Goal: Information Seeking & Learning: Learn about a topic

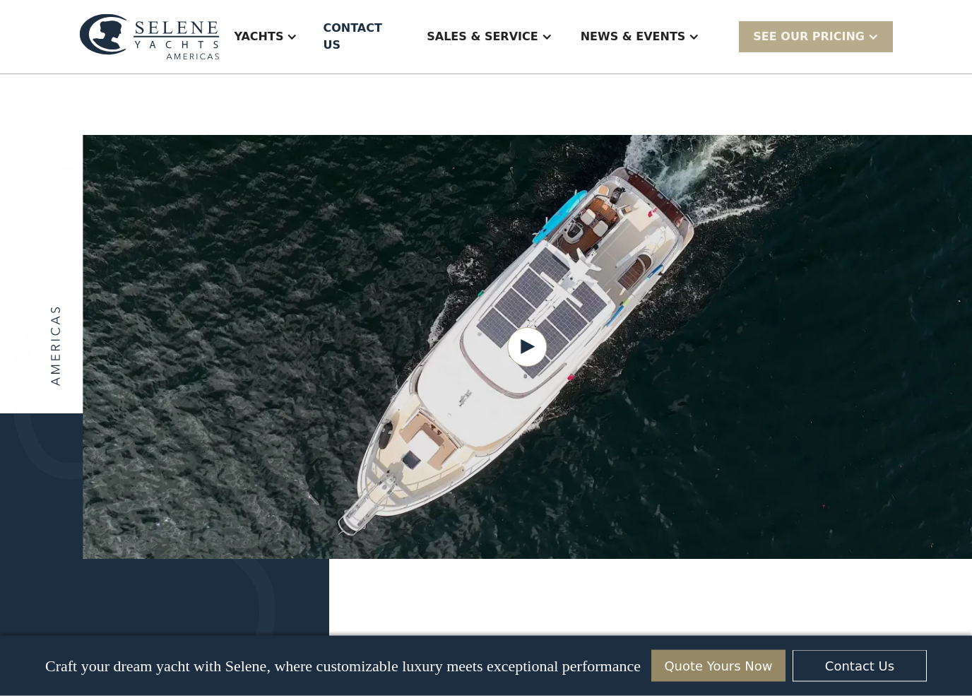
scroll to position [1710, 0]
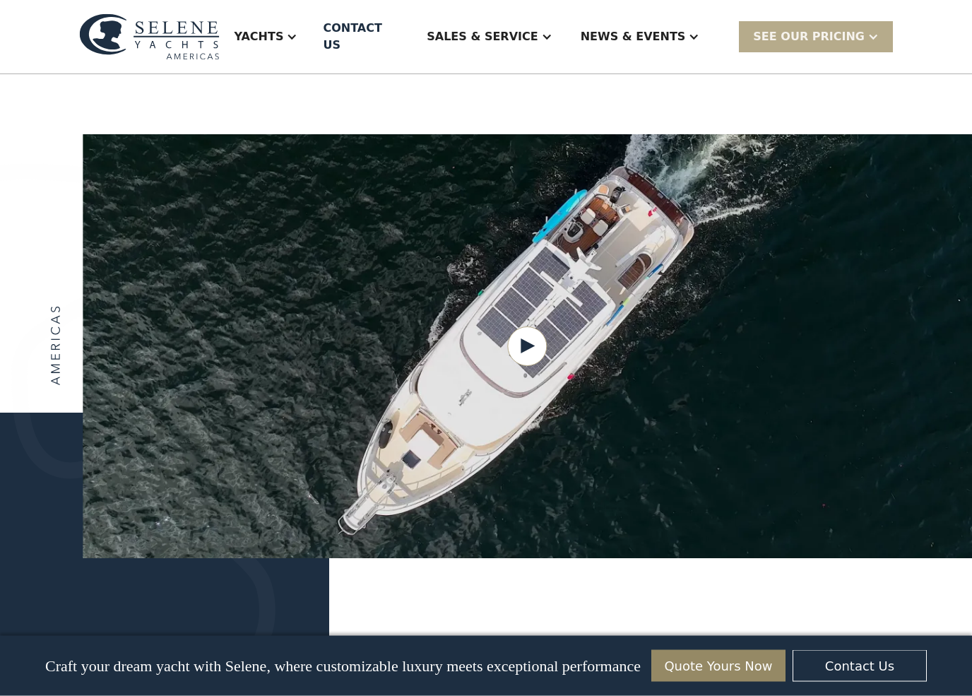
click at [311, 17] on div "Yachts" at bounding box center [266, 36] width 92 height 57
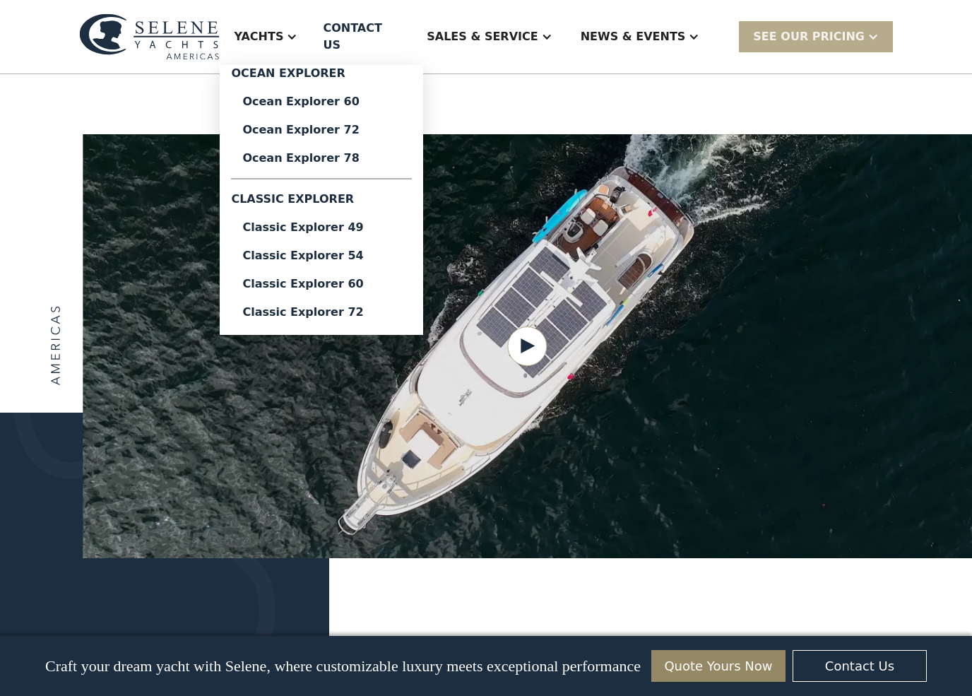
click at [273, 303] on ul "Ocean Explorer Ocean Explorer 60 Ocean Explorer 72 Ocean Explorer 78 Classic Ex…" at bounding box center [321, 195] width 203 height 261
click at [305, 307] on div "Classic Explorer 72" at bounding box center [321, 312] width 158 height 11
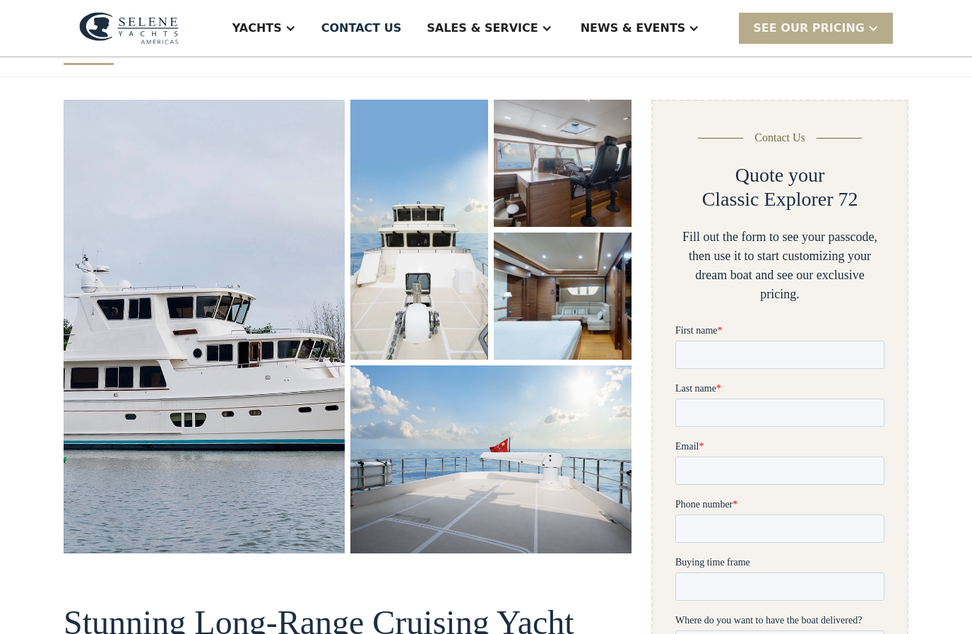
scroll to position [161, 0]
click at [123, 470] on img "open lightbox" at bounding box center [203, 326] width 285 height 461
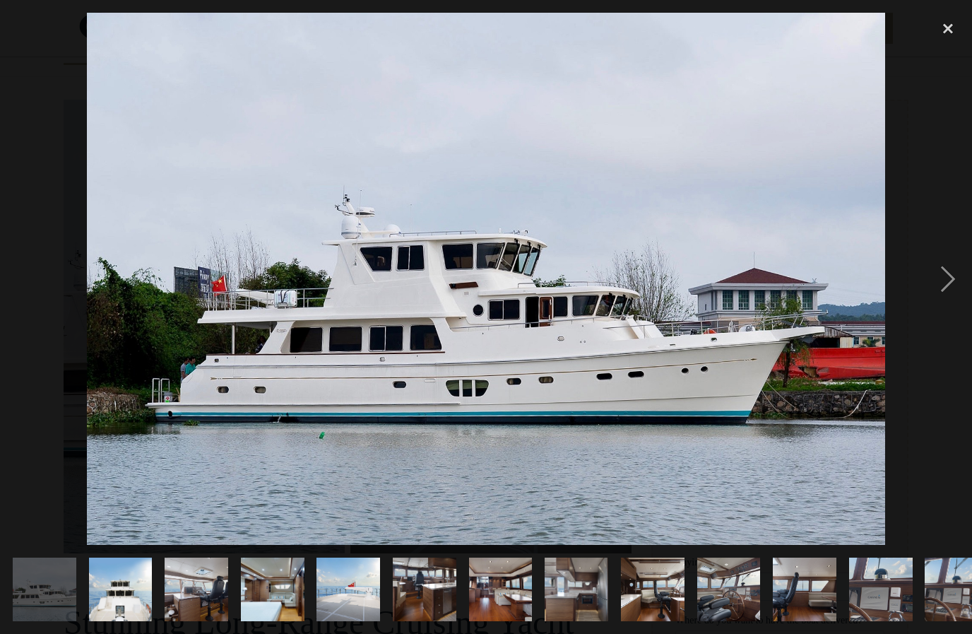
click at [914, 398] on div at bounding box center [486, 279] width 972 height 532
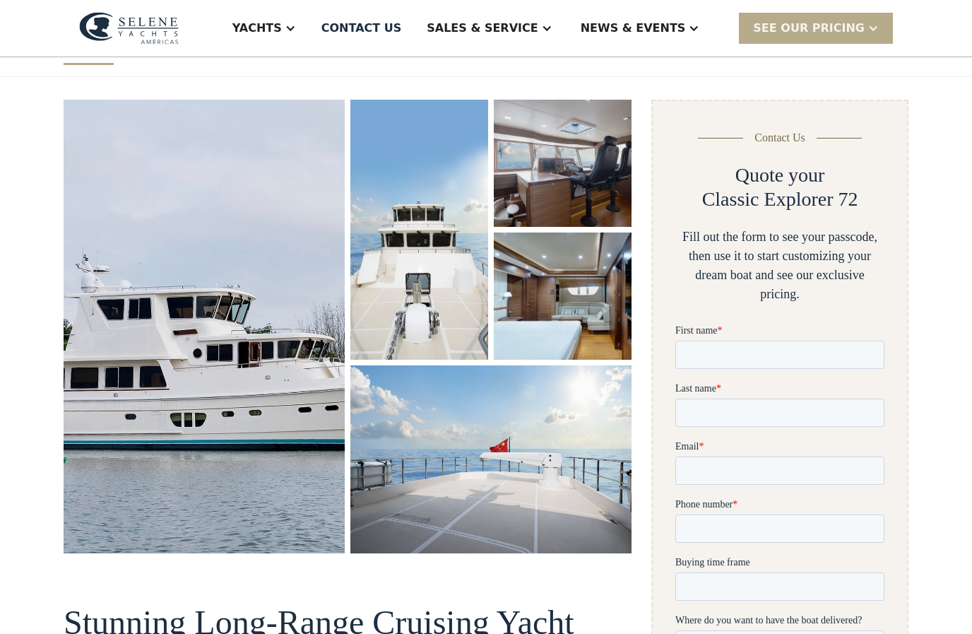
click at [159, 468] on img "open lightbox" at bounding box center [204, 326] width 281 height 453
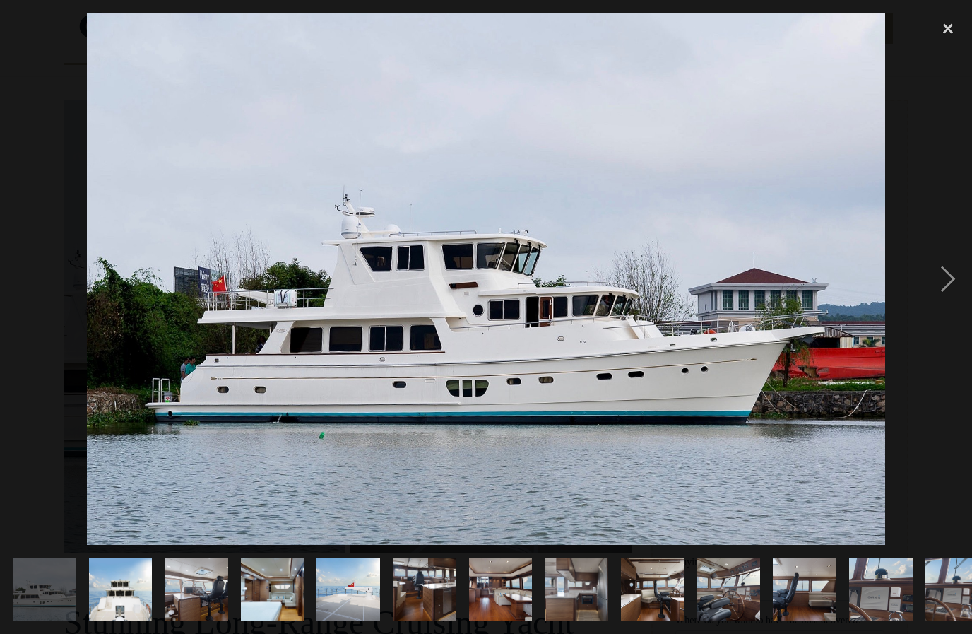
click at [942, 293] on div "next image" at bounding box center [948, 279] width 48 height 532
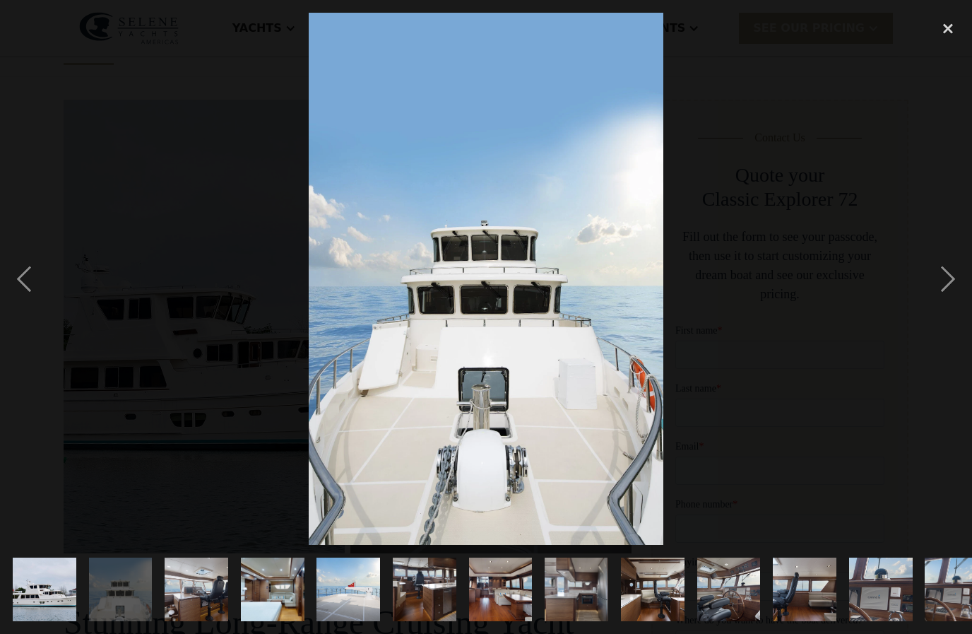
click at [946, 297] on div "next image" at bounding box center [948, 279] width 48 height 532
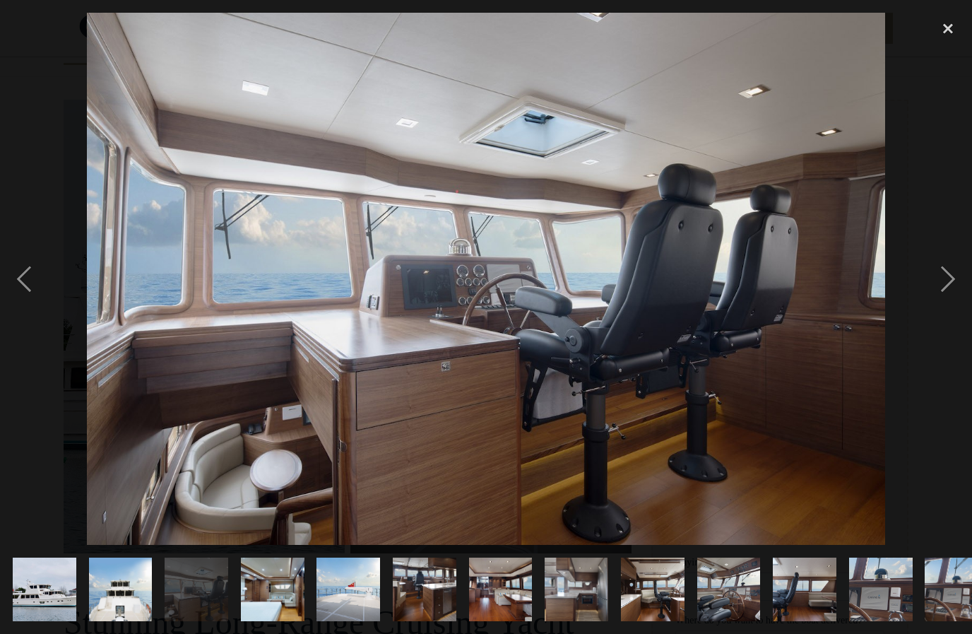
click at [937, 296] on div "next image" at bounding box center [948, 279] width 48 height 532
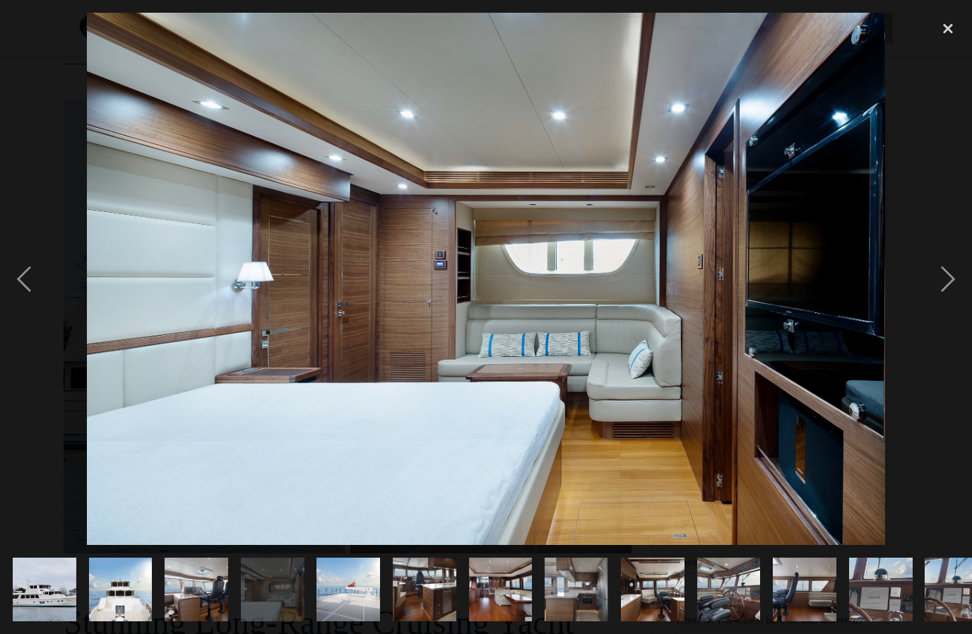
click at [942, 293] on div "next image" at bounding box center [948, 279] width 48 height 532
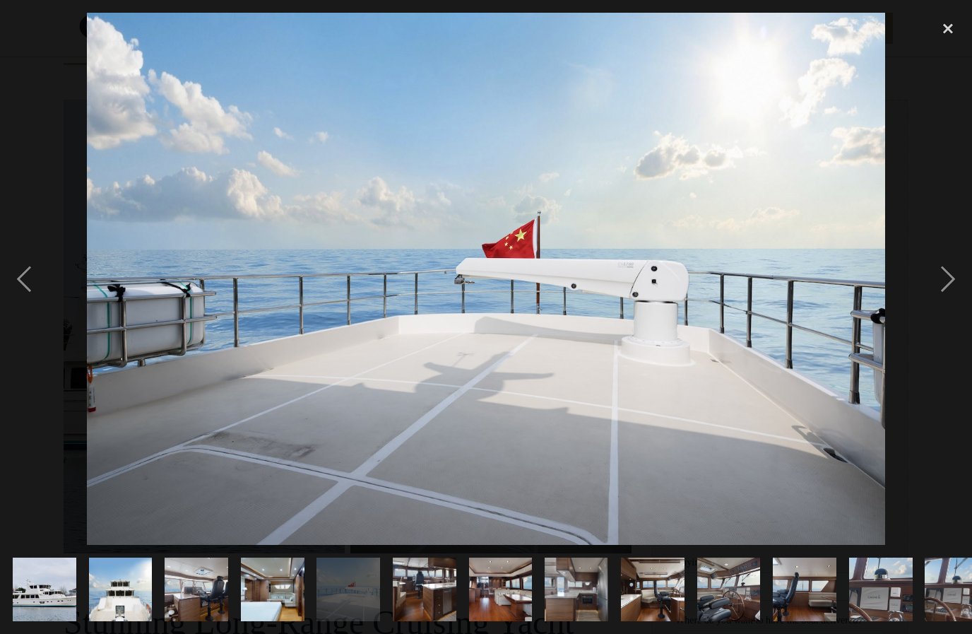
click at [937, 292] on div "next image" at bounding box center [948, 279] width 48 height 532
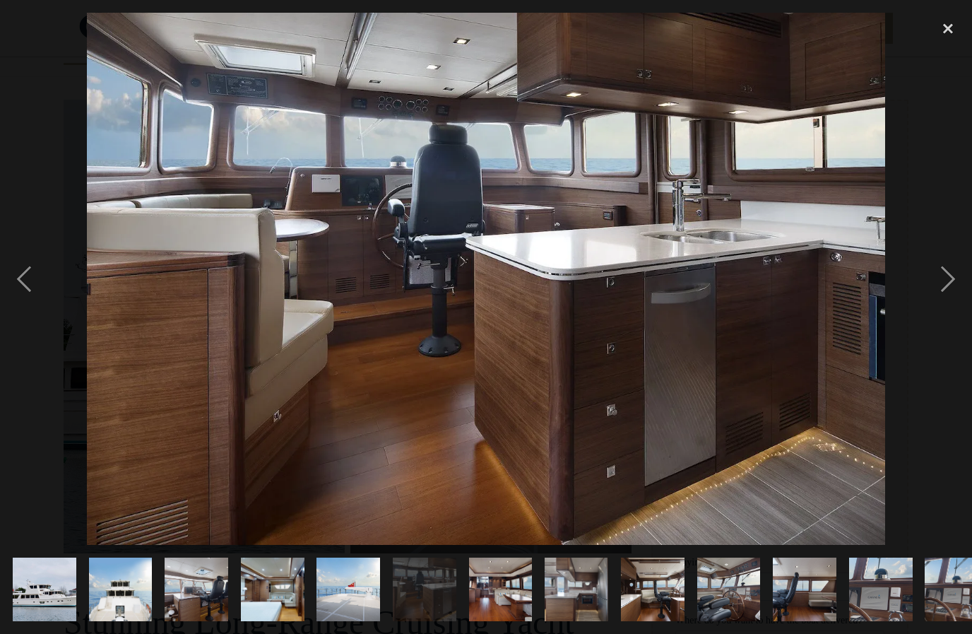
click at [946, 287] on div "next image" at bounding box center [948, 279] width 48 height 532
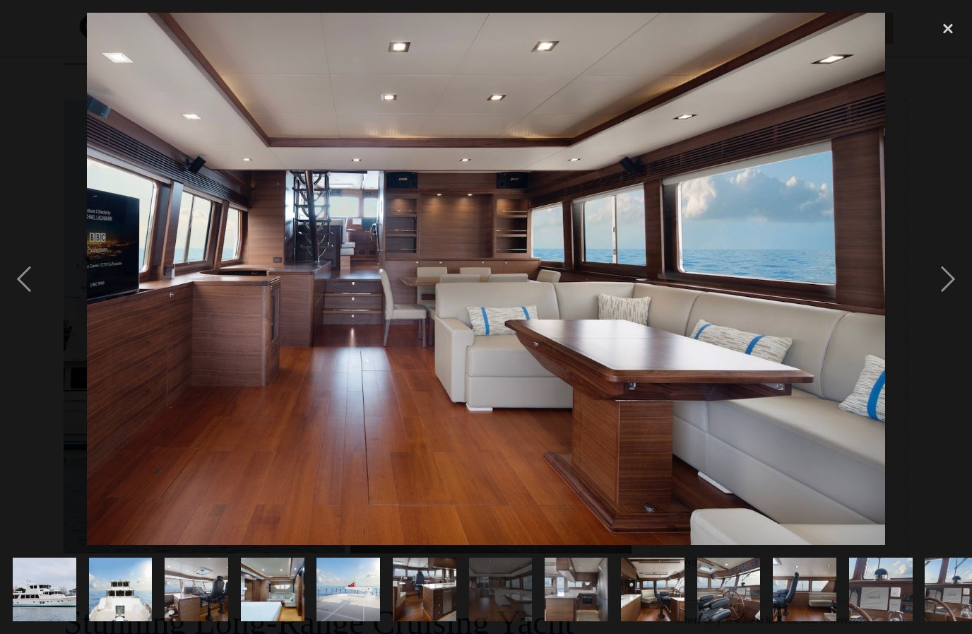
click at [948, 284] on div "next image" at bounding box center [948, 279] width 48 height 532
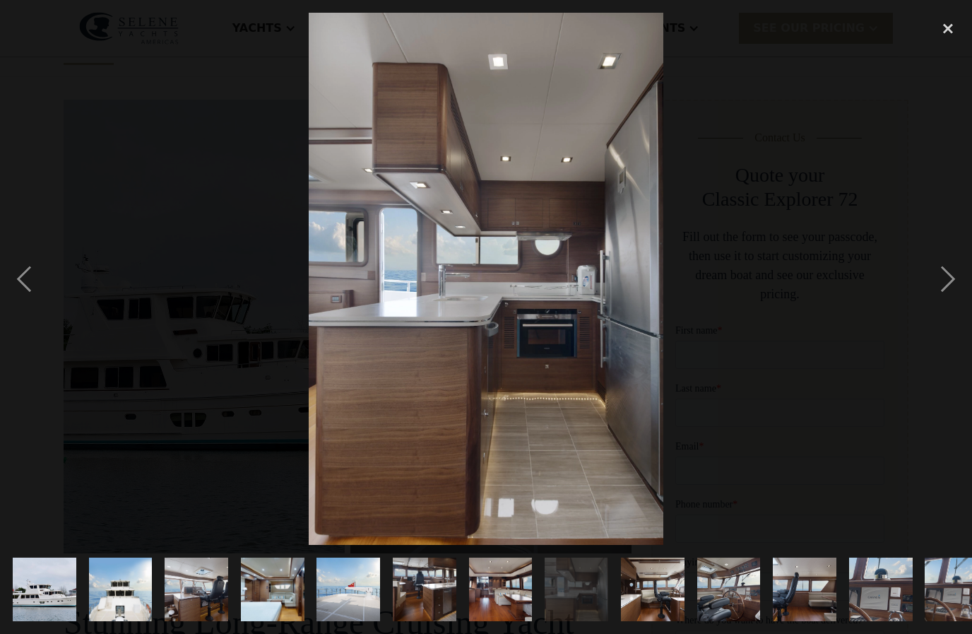
click at [936, 297] on div "next image" at bounding box center [948, 279] width 48 height 532
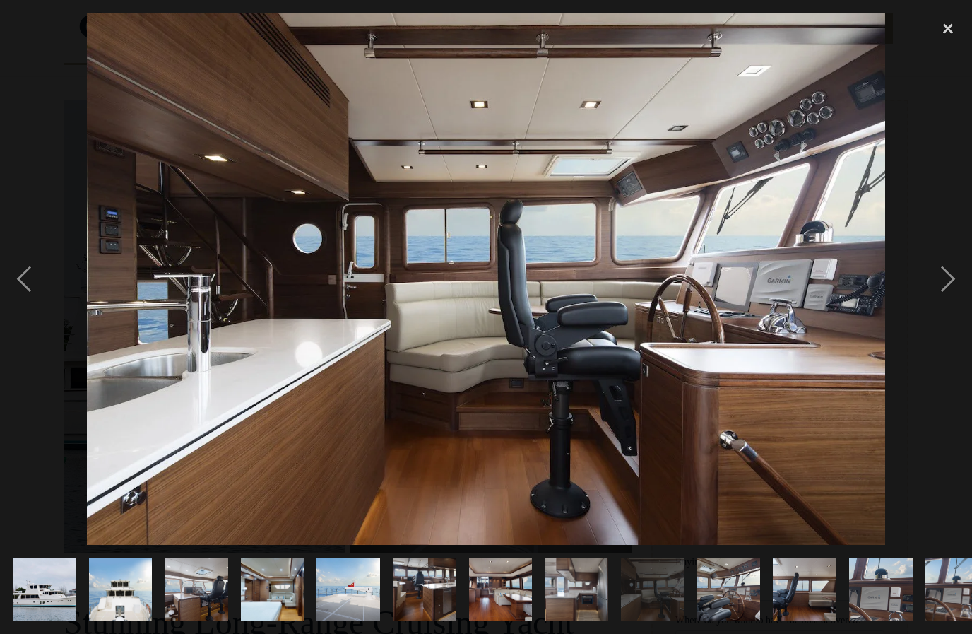
click at [937, 291] on div "next image" at bounding box center [948, 279] width 48 height 532
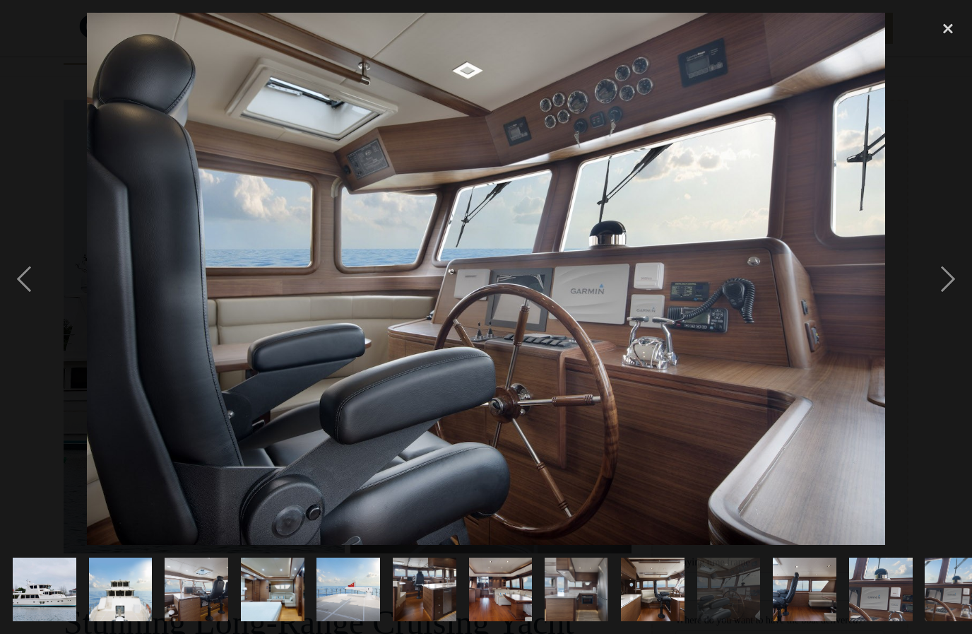
click at [930, 297] on div "next image" at bounding box center [948, 279] width 48 height 532
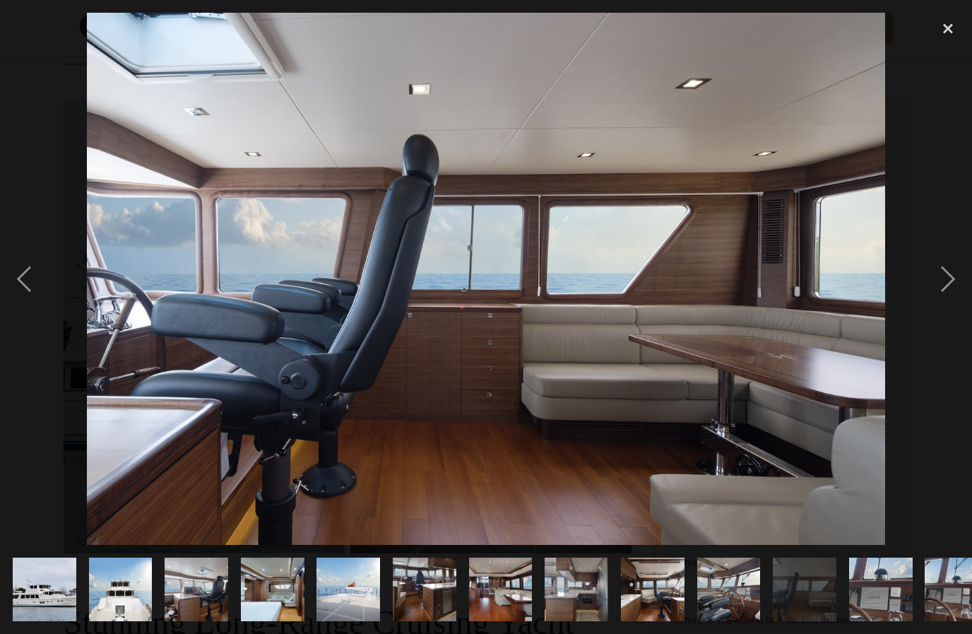
click at [946, 286] on div "next image" at bounding box center [948, 279] width 48 height 532
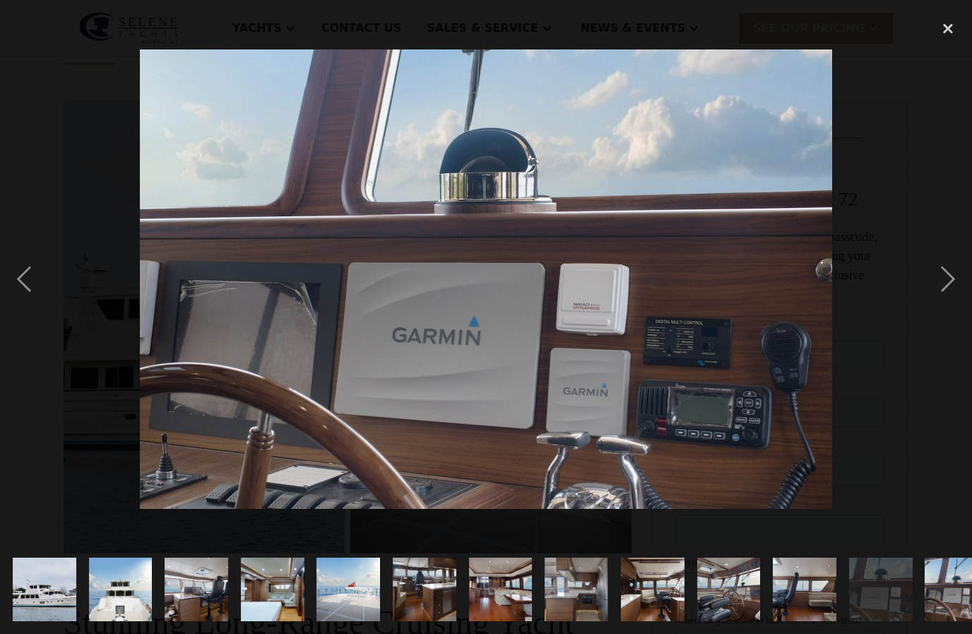
click at [942, 292] on div "next image" at bounding box center [948, 279] width 48 height 532
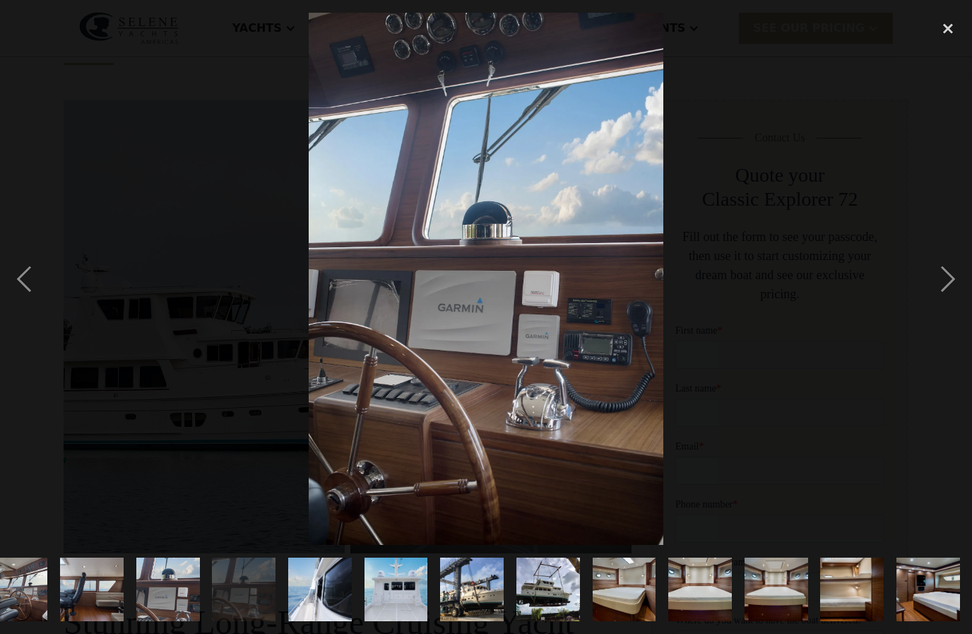
scroll to position [0, 713]
click at [942, 285] on div "next image" at bounding box center [948, 279] width 48 height 532
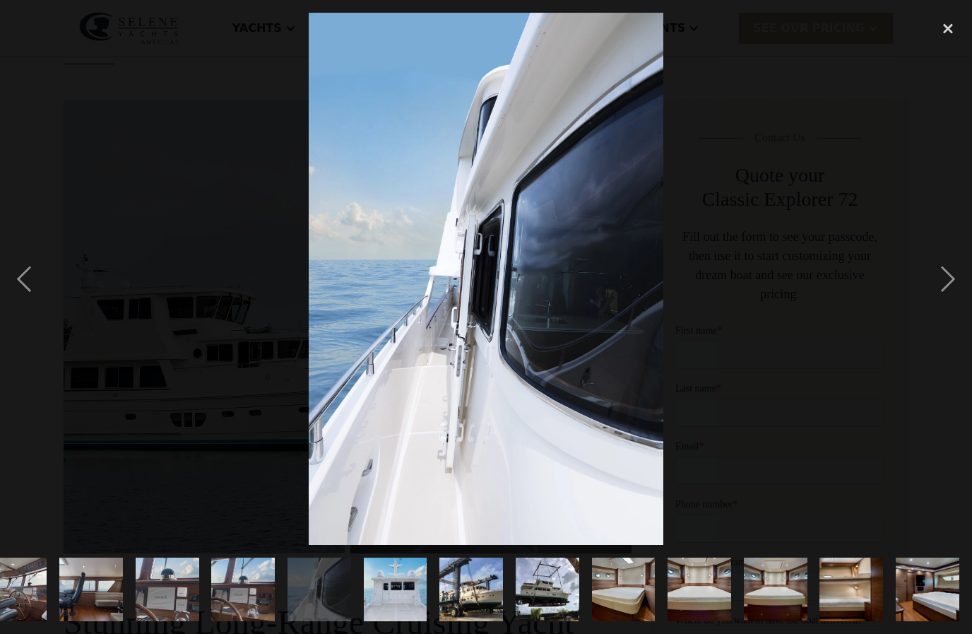
click at [941, 287] on div "next image" at bounding box center [948, 279] width 48 height 532
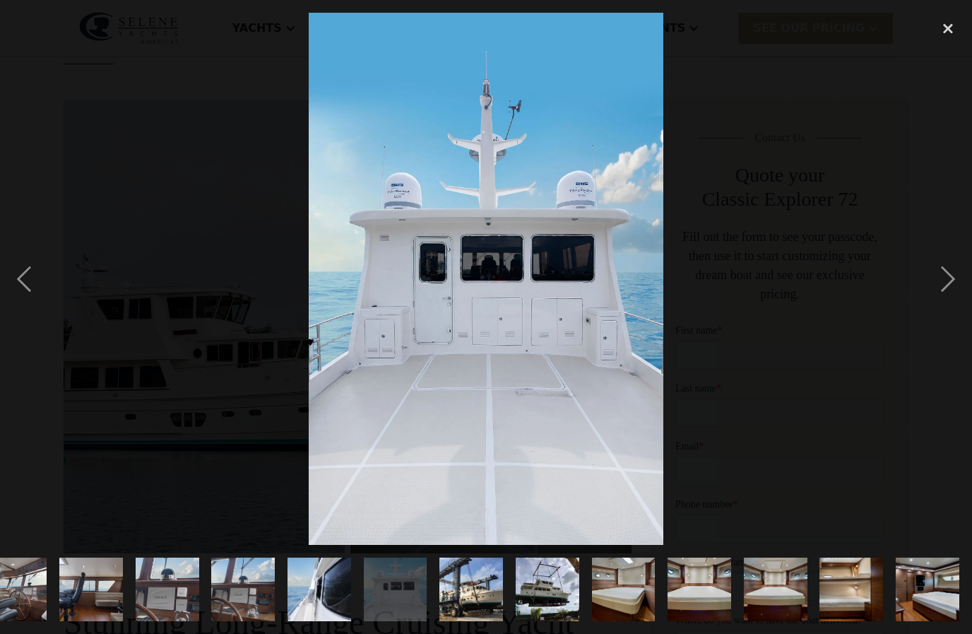
click at [948, 293] on div "next image" at bounding box center [948, 279] width 48 height 532
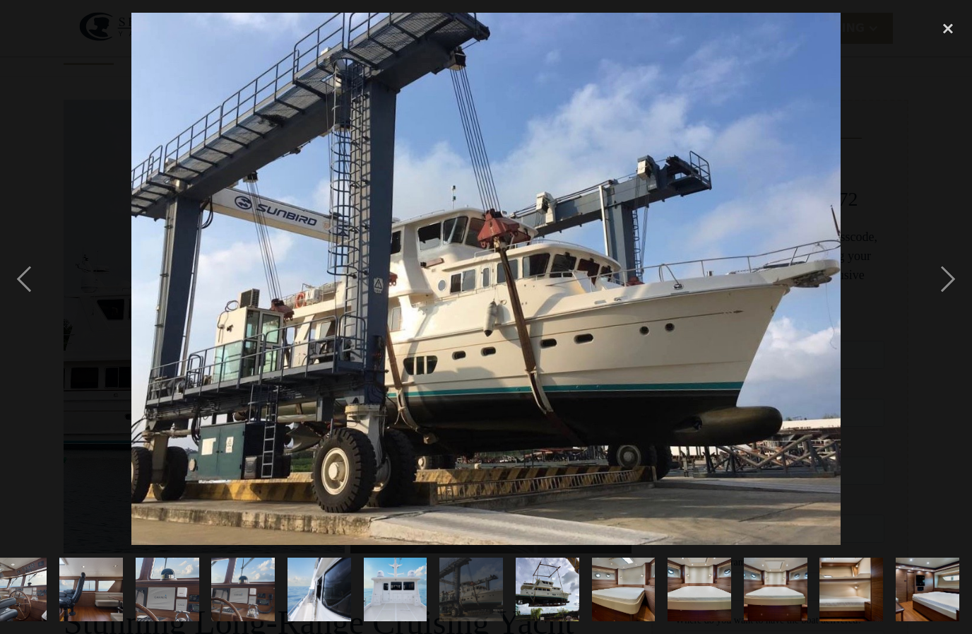
click at [942, 287] on div "next image" at bounding box center [948, 279] width 48 height 532
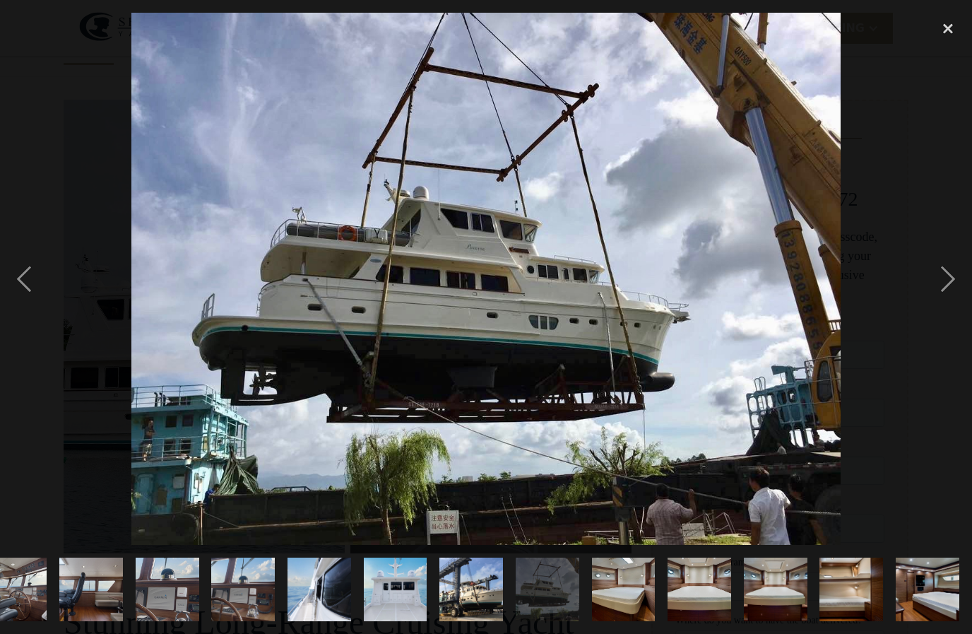
click at [956, 286] on div "next image" at bounding box center [948, 279] width 48 height 532
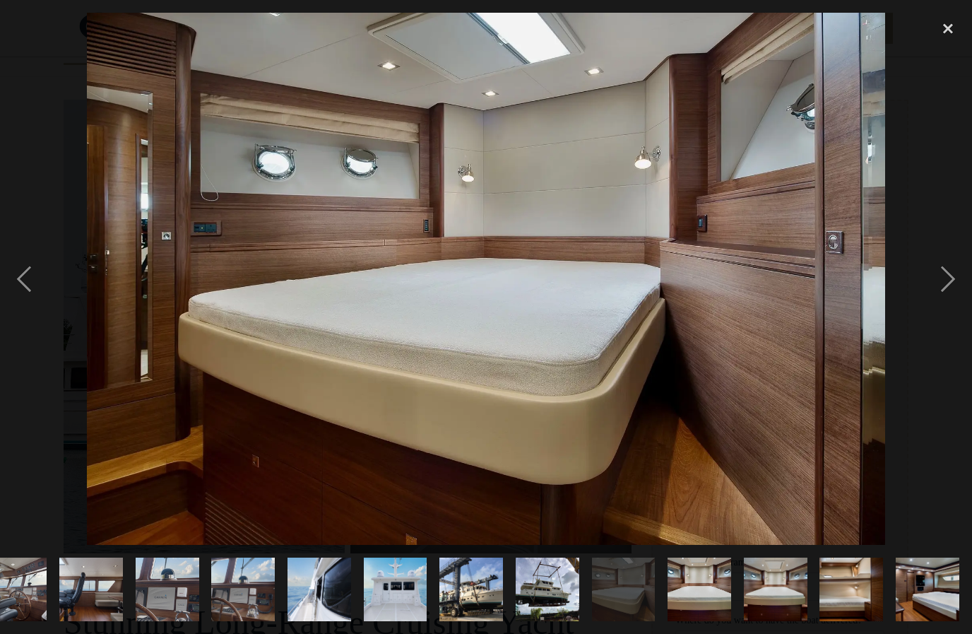
click at [939, 285] on div "next image" at bounding box center [948, 279] width 48 height 532
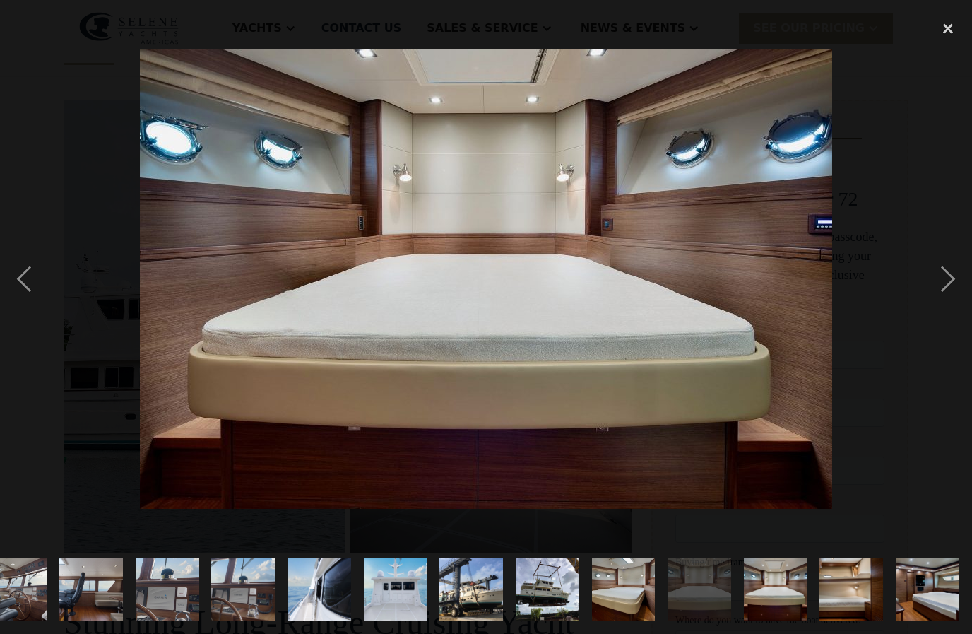
click at [936, 283] on div "next image" at bounding box center [948, 279] width 48 height 532
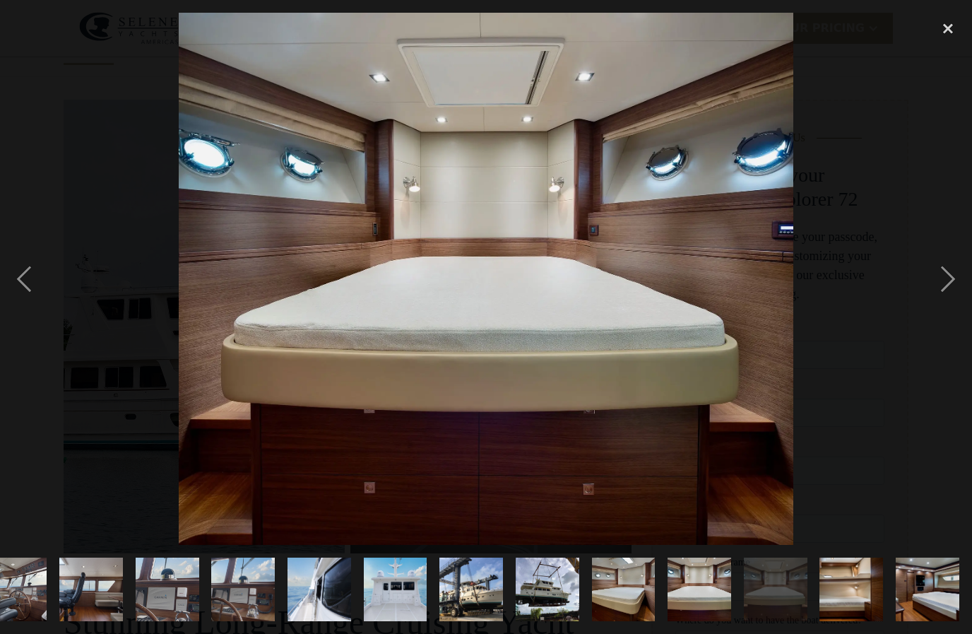
click at [940, 287] on div "next image" at bounding box center [948, 279] width 48 height 532
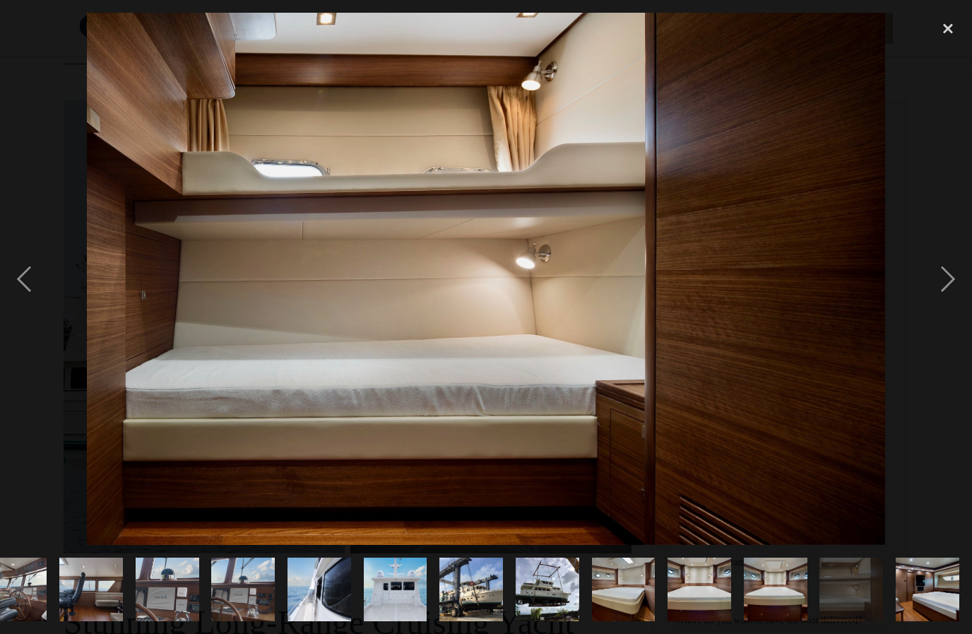
click at [939, 287] on div "next image" at bounding box center [948, 279] width 48 height 532
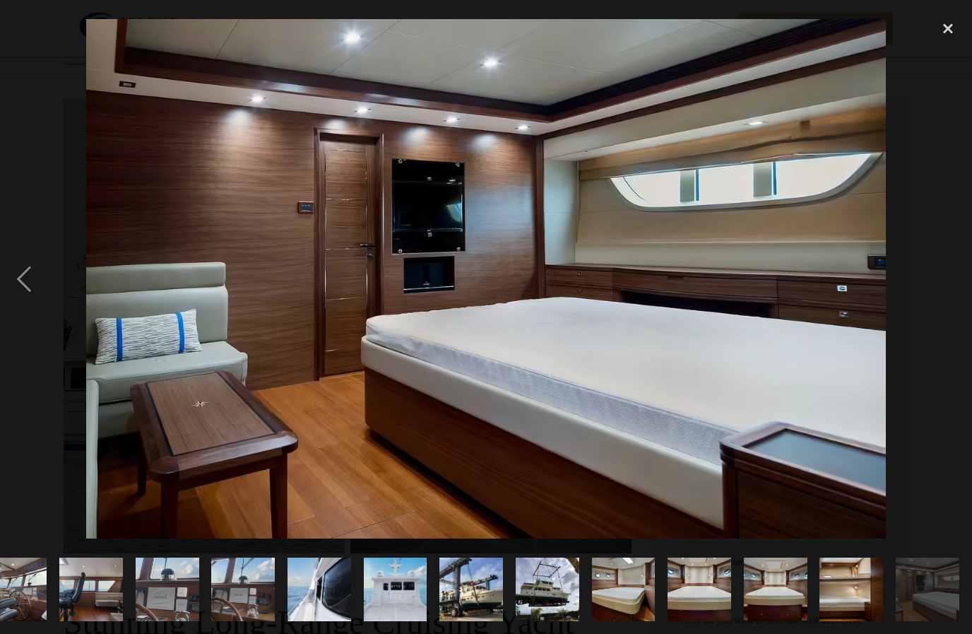
click at [945, 290] on div "next image" at bounding box center [948, 279] width 48 height 532
click at [936, 283] on div "next image" at bounding box center [948, 279] width 48 height 532
click at [884, 300] on img at bounding box center [486, 278] width 800 height 518
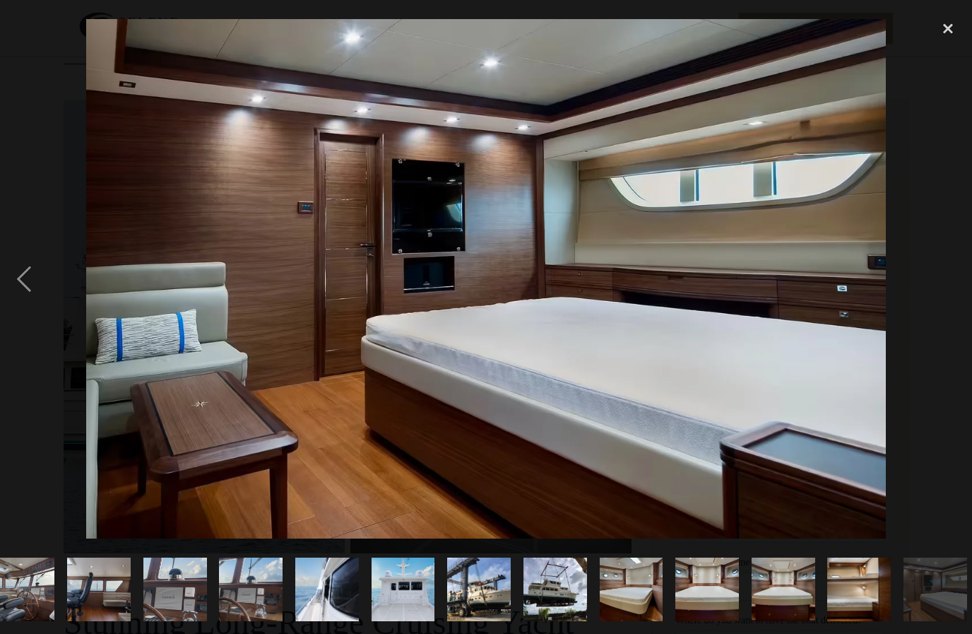
click at [936, 584] on img "show item 22 of 22" at bounding box center [934, 589] width 97 height 64
click at [934, 586] on img "show item 22 of 22" at bounding box center [934, 589] width 97 height 64
click at [943, 583] on img "show item 22 of 22" at bounding box center [934, 589] width 97 height 64
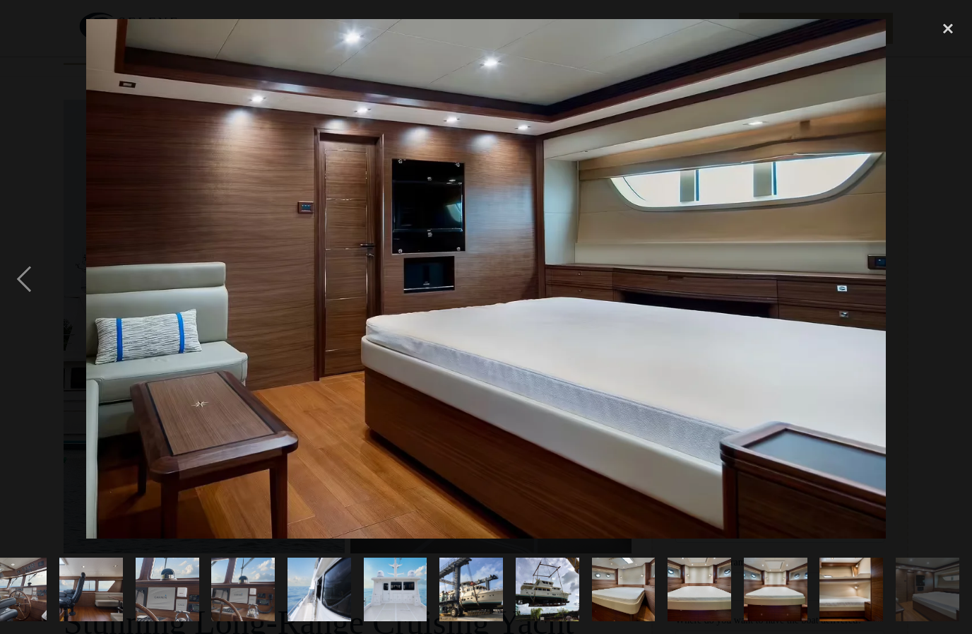
scroll to position [0, 713]
click at [847, 592] on img "show item 21 of 22" at bounding box center [851, 589] width 95 height 64
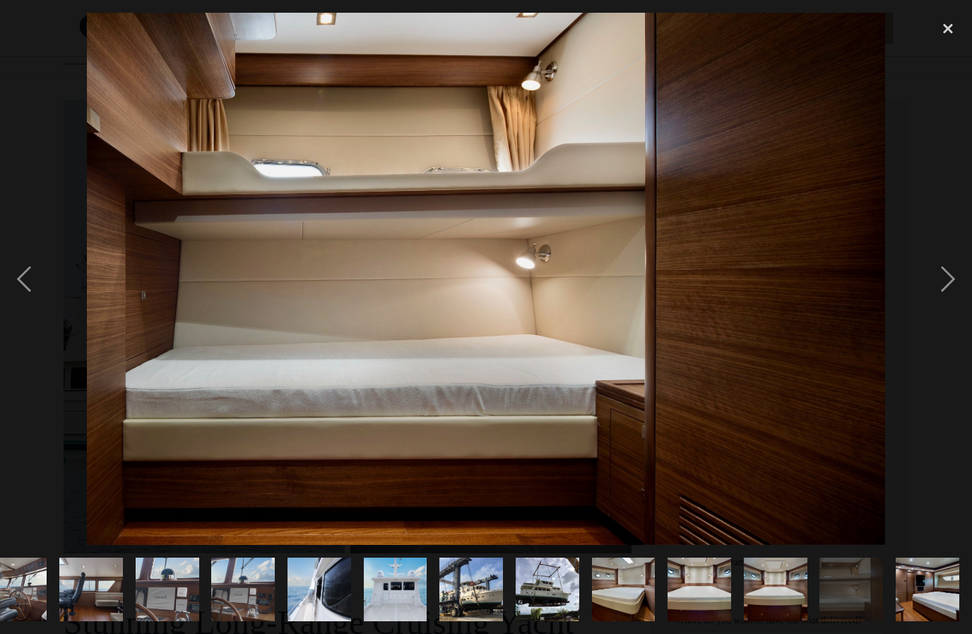
click at [929, 593] on img "show item 22 of 22" at bounding box center [927, 589] width 97 height 64
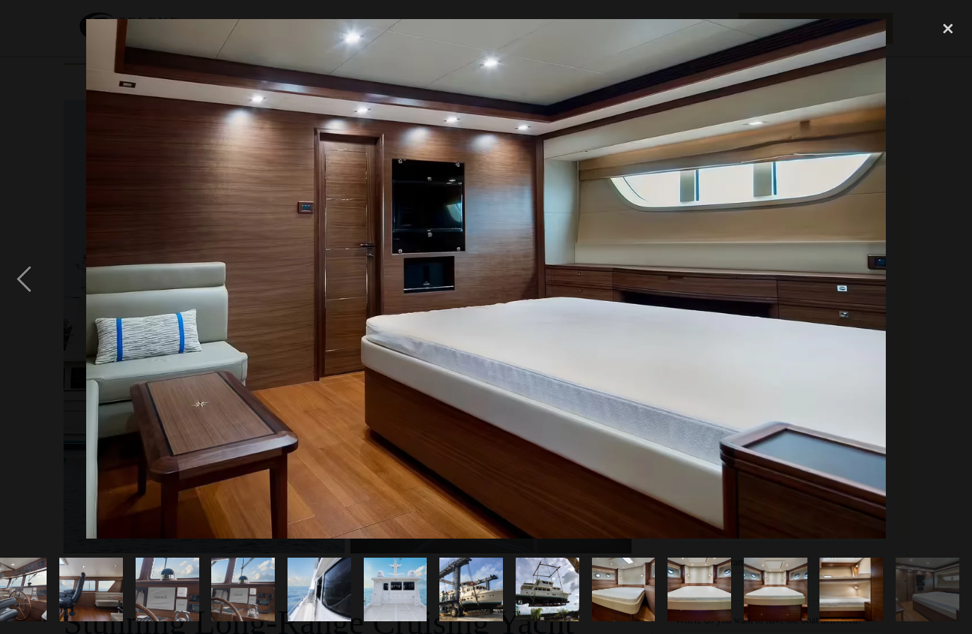
click at [941, 595] on img "show item 22 of 22" at bounding box center [927, 589] width 97 height 64
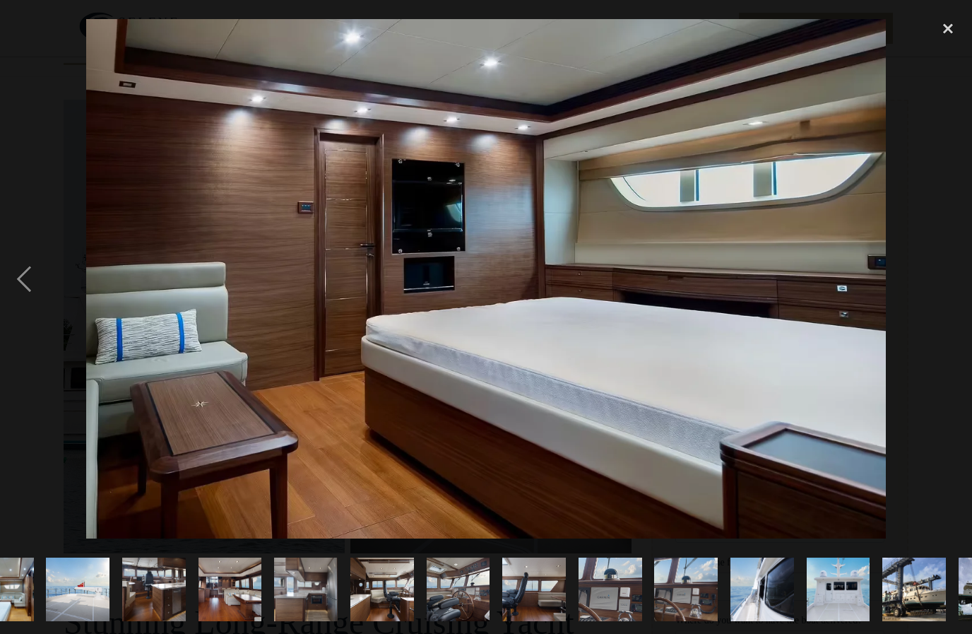
scroll to position [0, 270]
click at [964, 21] on div "close lightbox" at bounding box center [948, 28] width 48 height 31
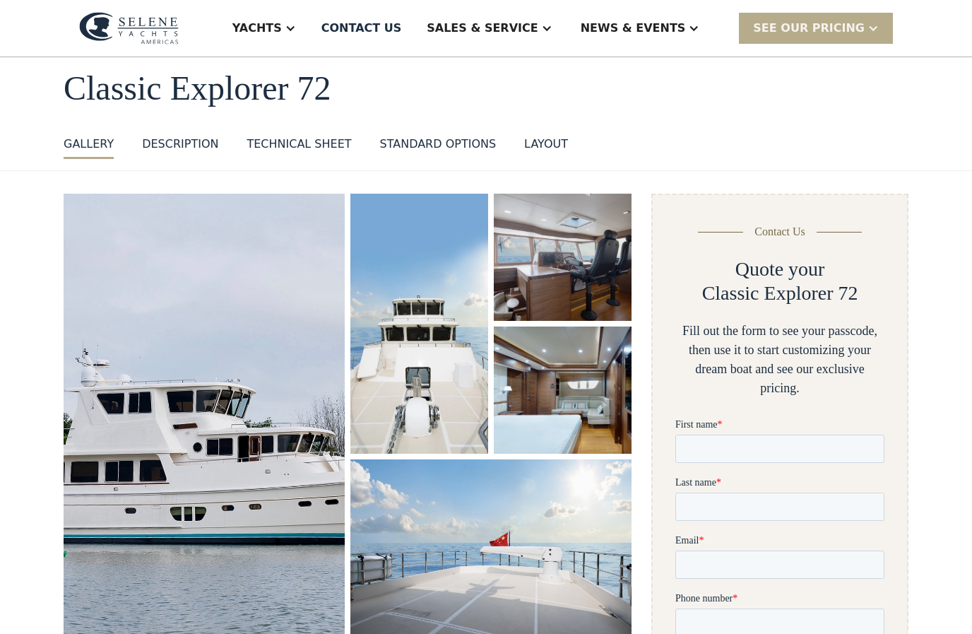
scroll to position [0, 0]
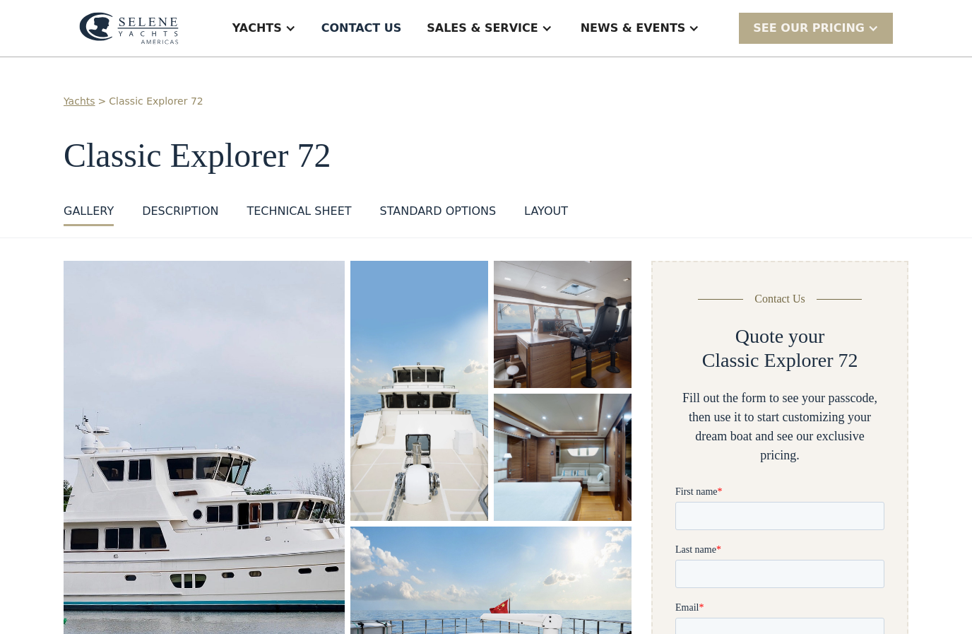
click at [310, 37] on div "Yachts" at bounding box center [264, 28] width 92 height 57
